Goal: Task Accomplishment & Management: Manage account settings

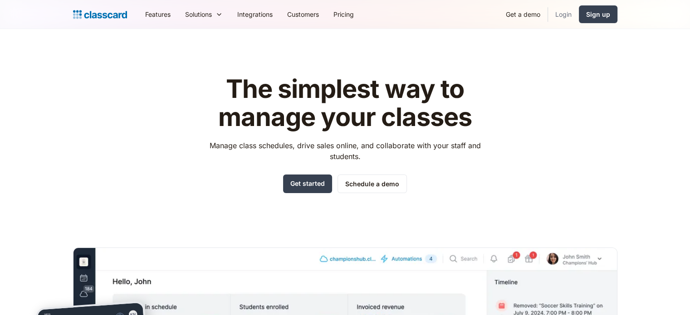
click at [569, 16] on link "Login" at bounding box center [563, 14] width 31 height 20
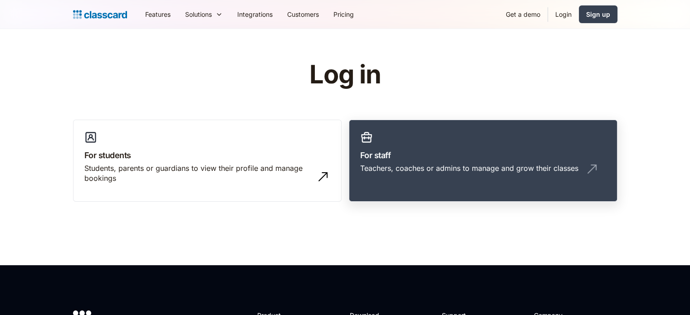
click at [466, 165] on div "Teachers, coaches or admins to manage and grow their classes" at bounding box center [469, 168] width 218 height 10
